Goal: Task Accomplishment & Management: Use online tool/utility

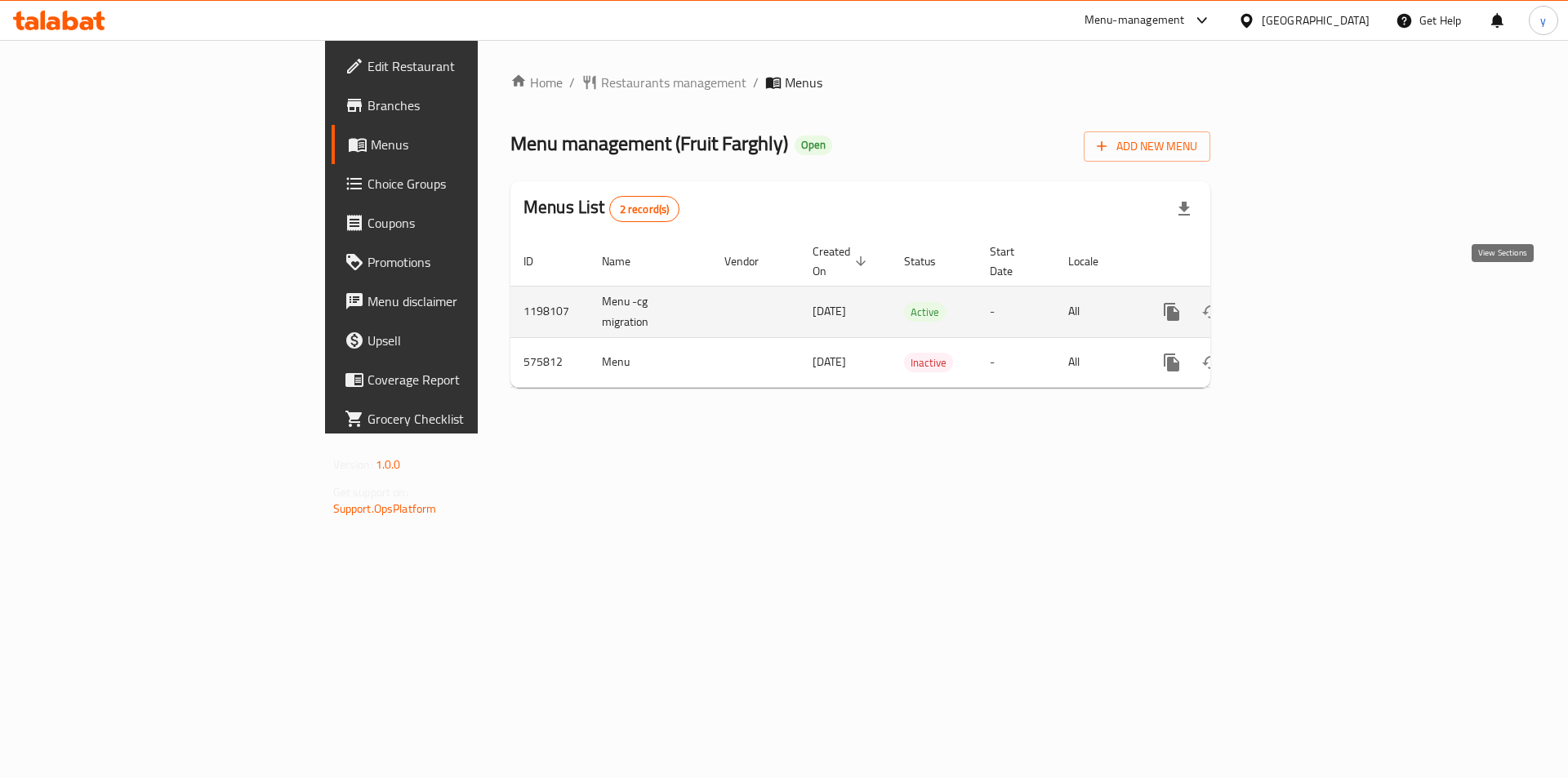
click at [1300, 302] on icon "enhanced table" at bounding box center [1290, 311] width 20 height 20
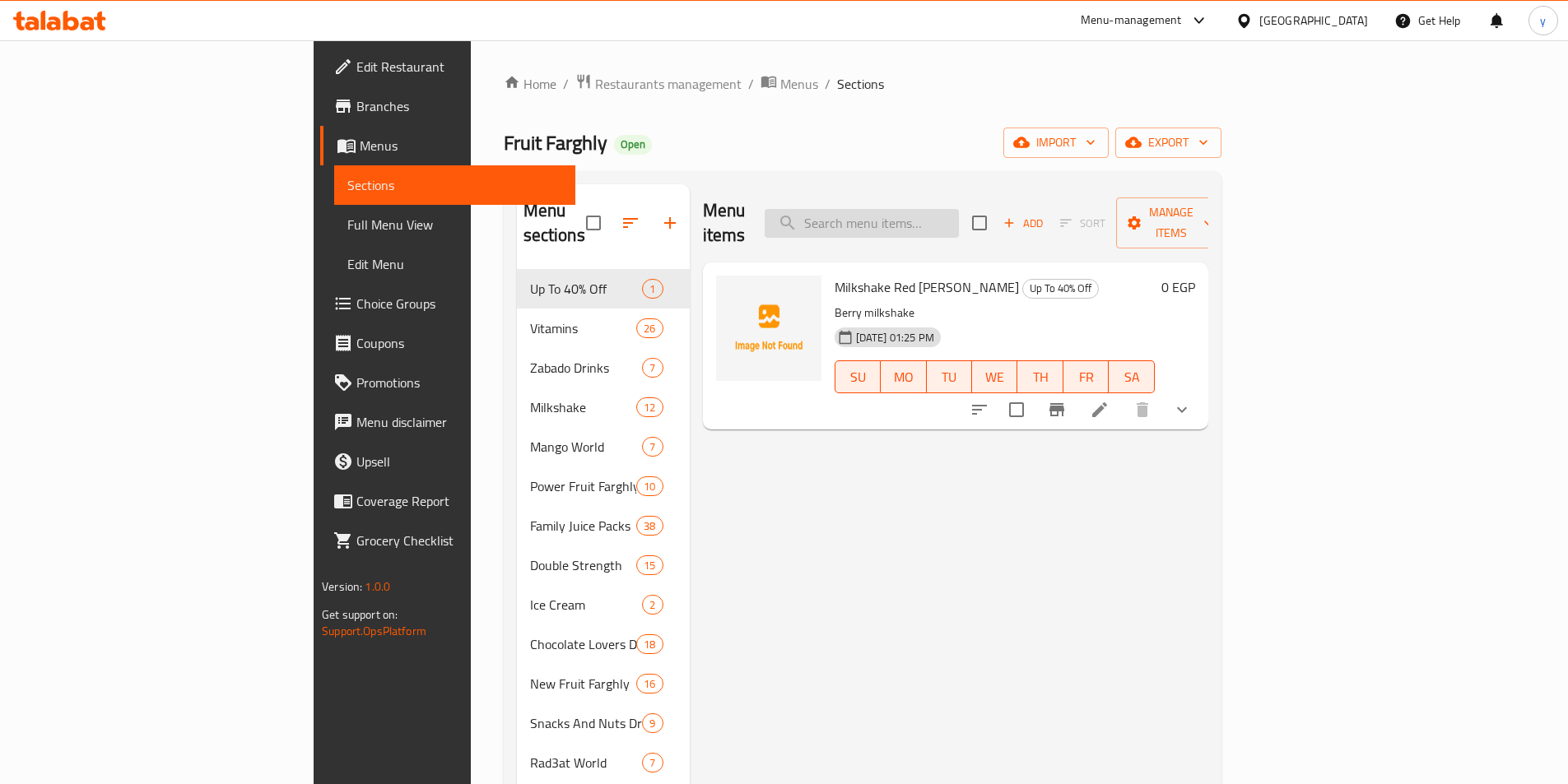
click at [959, 218] on input "search" at bounding box center [862, 223] width 194 height 28
paste input "Walnut Drink"
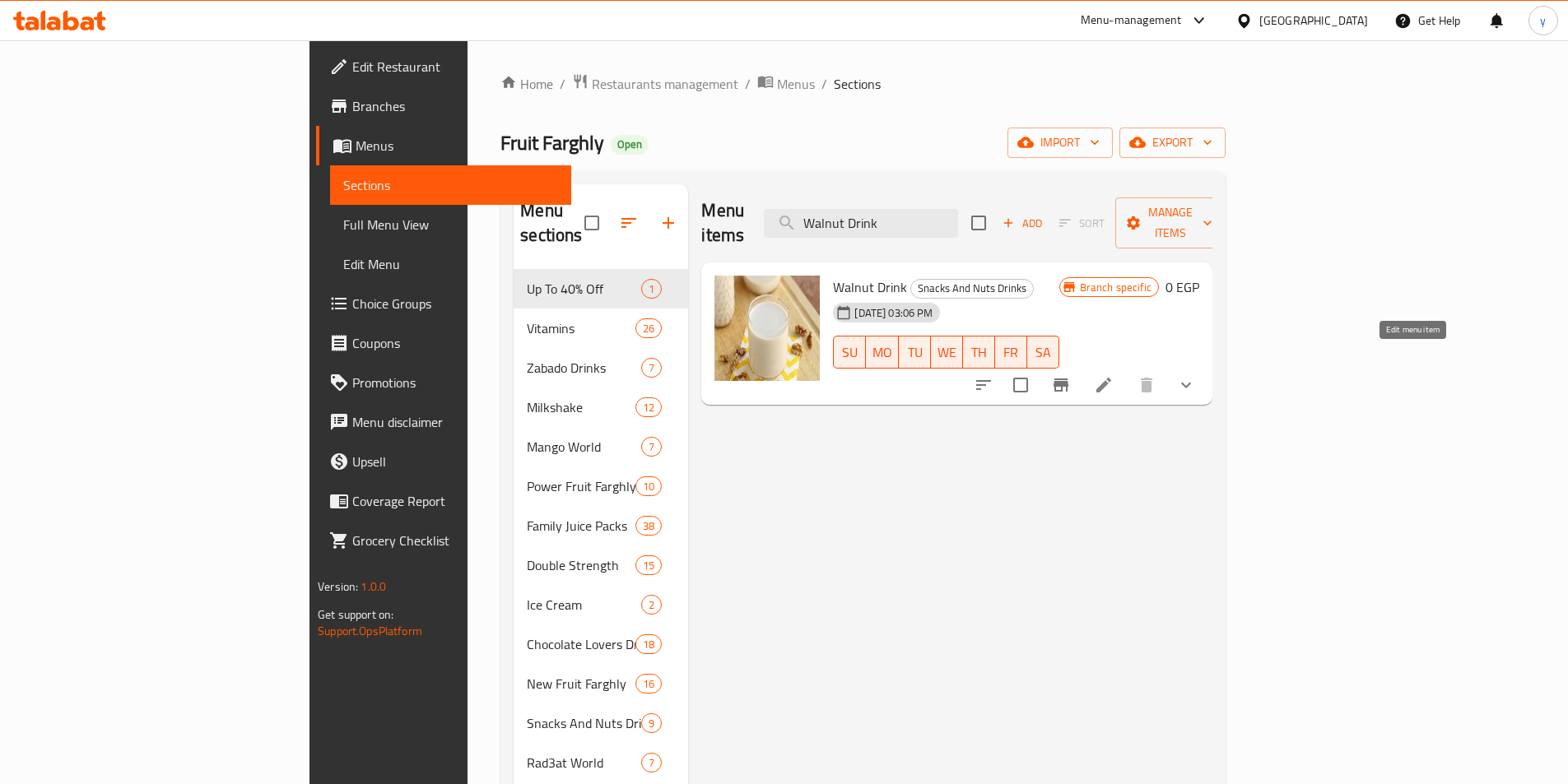
type input "Walnut Drink"
click at [1111, 377] on icon at bounding box center [1104, 384] width 15 height 15
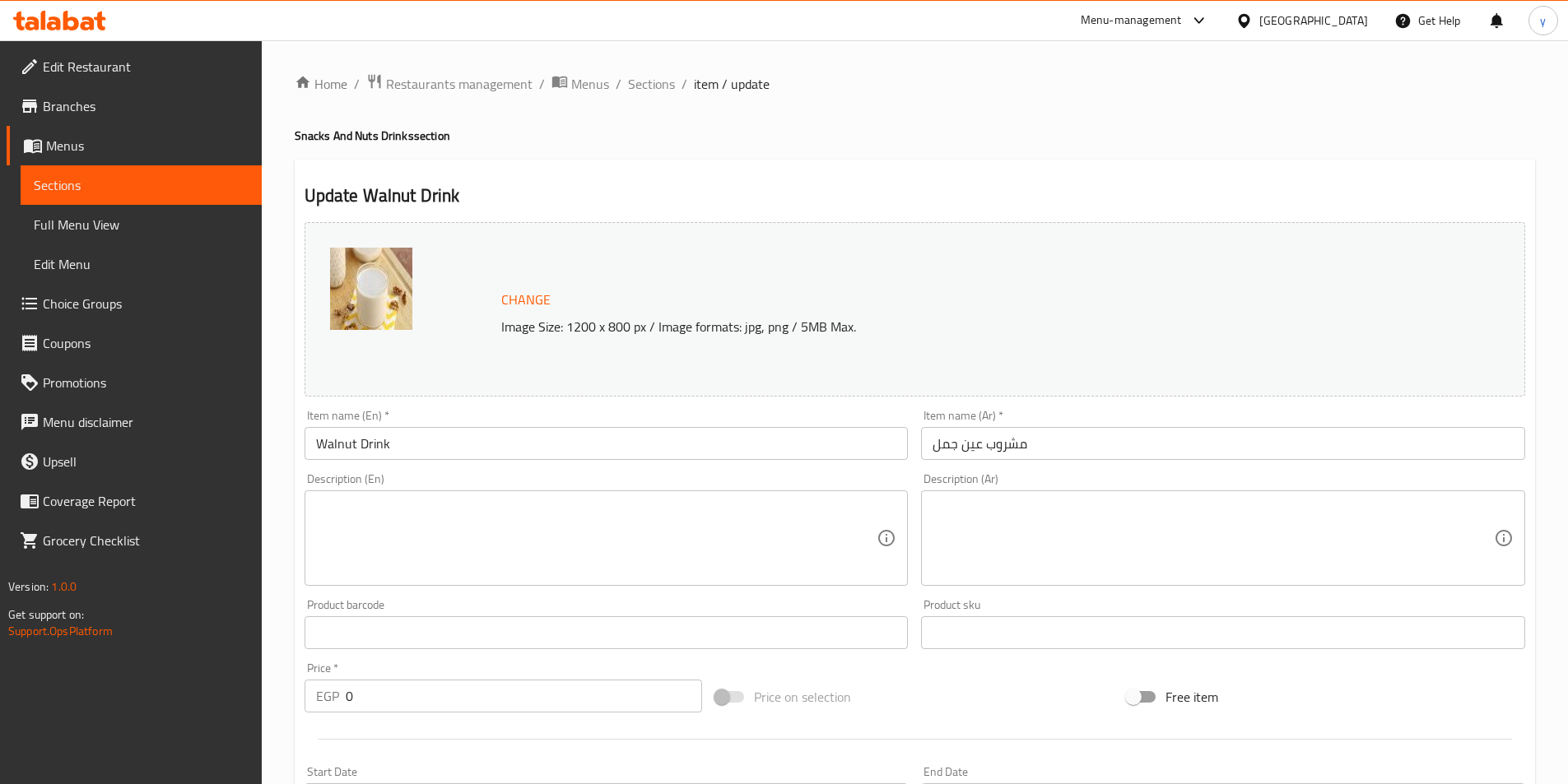
click at [857, 158] on div "Home / Restaurants management / Menus / Sections / item / update Snacks And Nut…" at bounding box center [915, 632] width 1240 height 1118
drag, startPoint x: 935, startPoint y: 119, endPoint x: 865, endPoint y: 133, distance: 71.4
click at [935, 119] on div "Home / Restaurants management / Menus / Sections / item / update Snacks And Nut…" at bounding box center [915, 632] width 1240 height 1118
click at [558, 132] on h4 "Snacks And Nuts Drinks section" at bounding box center [915, 135] width 1240 height 16
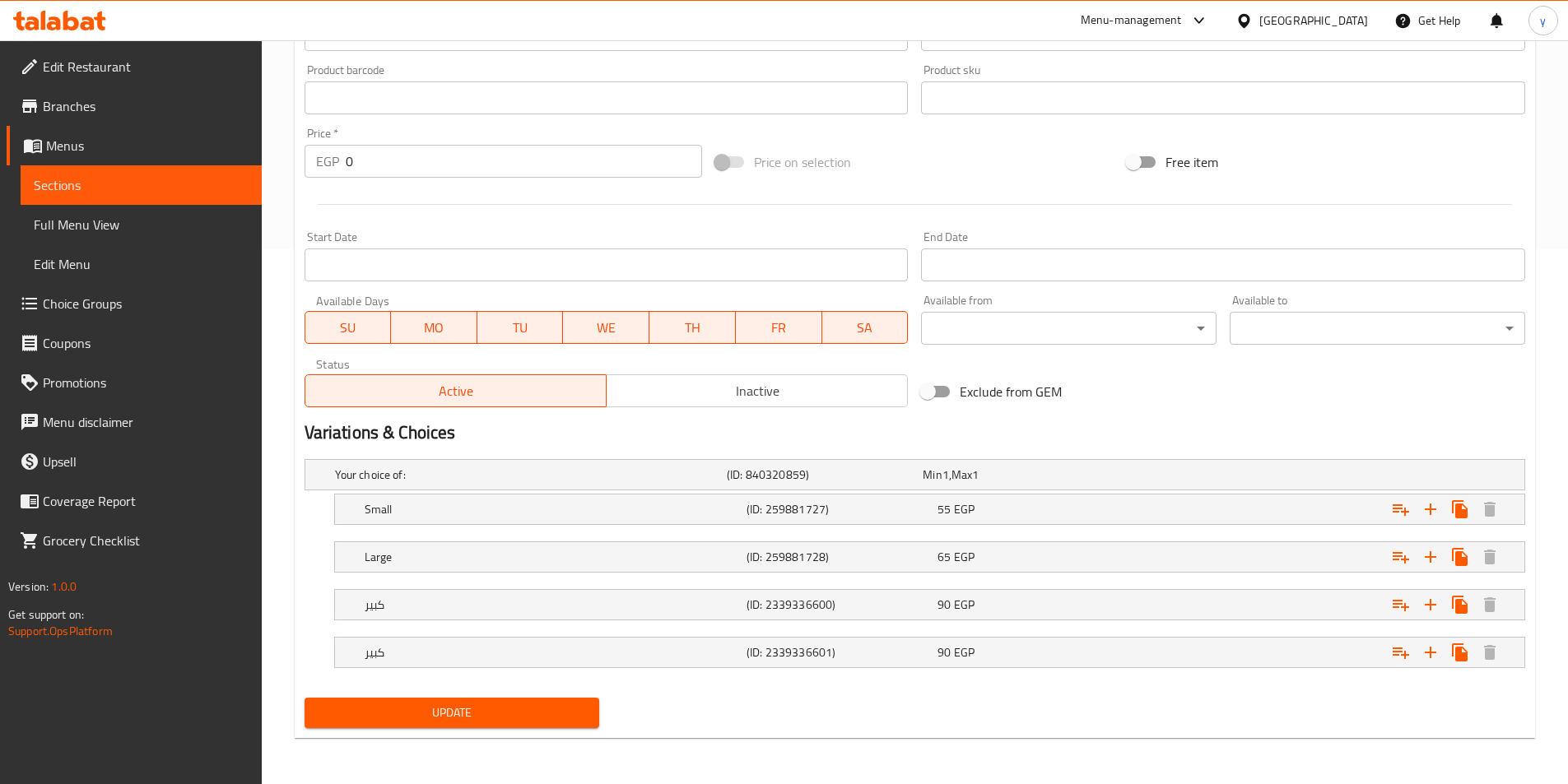
click at [1229, 236] on div "End Date End Date" at bounding box center [1223, 256] width 604 height 50
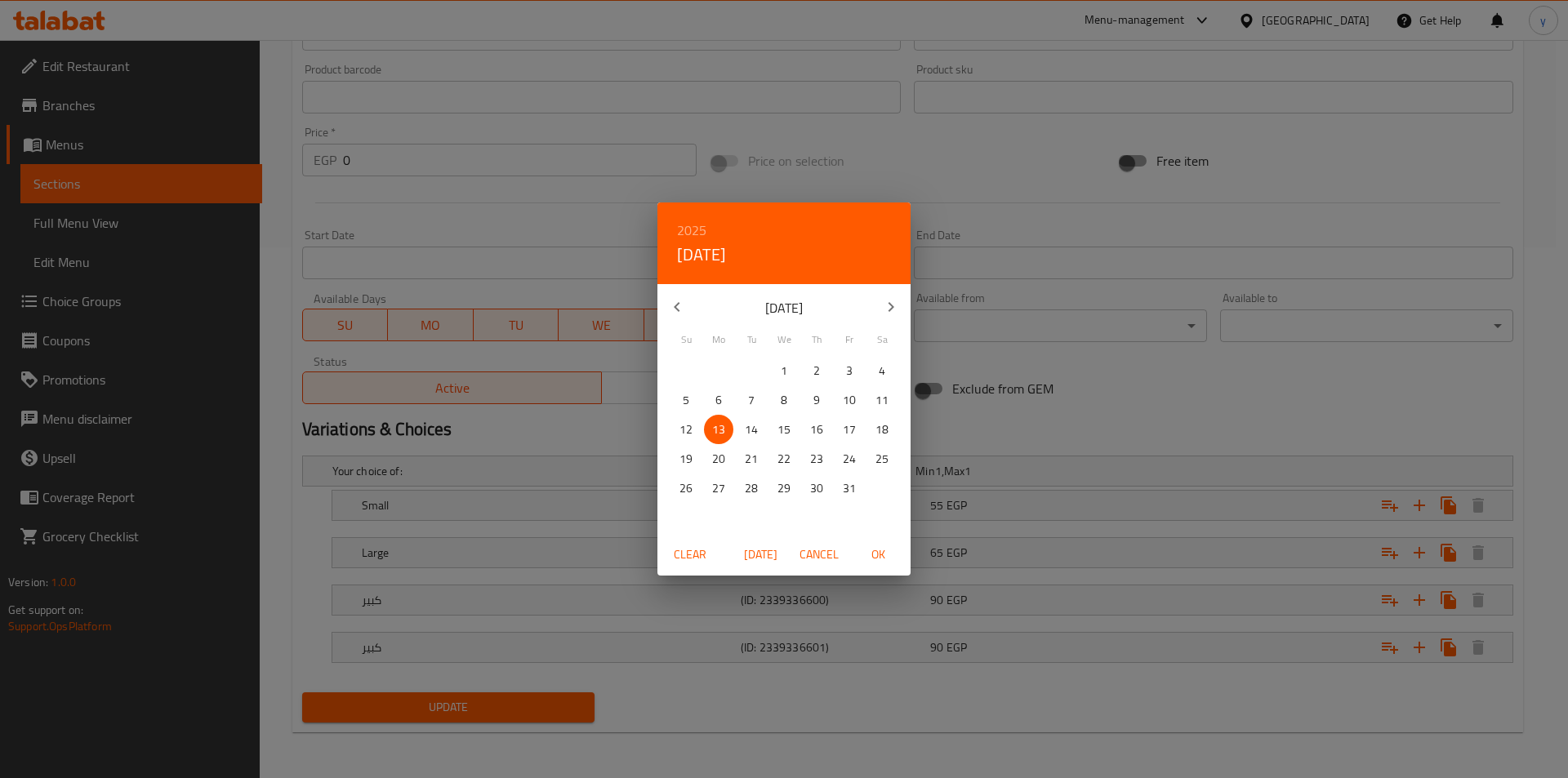
click at [1143, 356] on div "2025 Mon, Oct 13 October 2025 Su Mo Tu We Th Fr Sa 28 29 30 1 2 3 4 5 6 7 8 9 1…" at bounding box center [784, 389] width 1568 height 778
